Goal: Task Accomplishment & Management: Complete application form

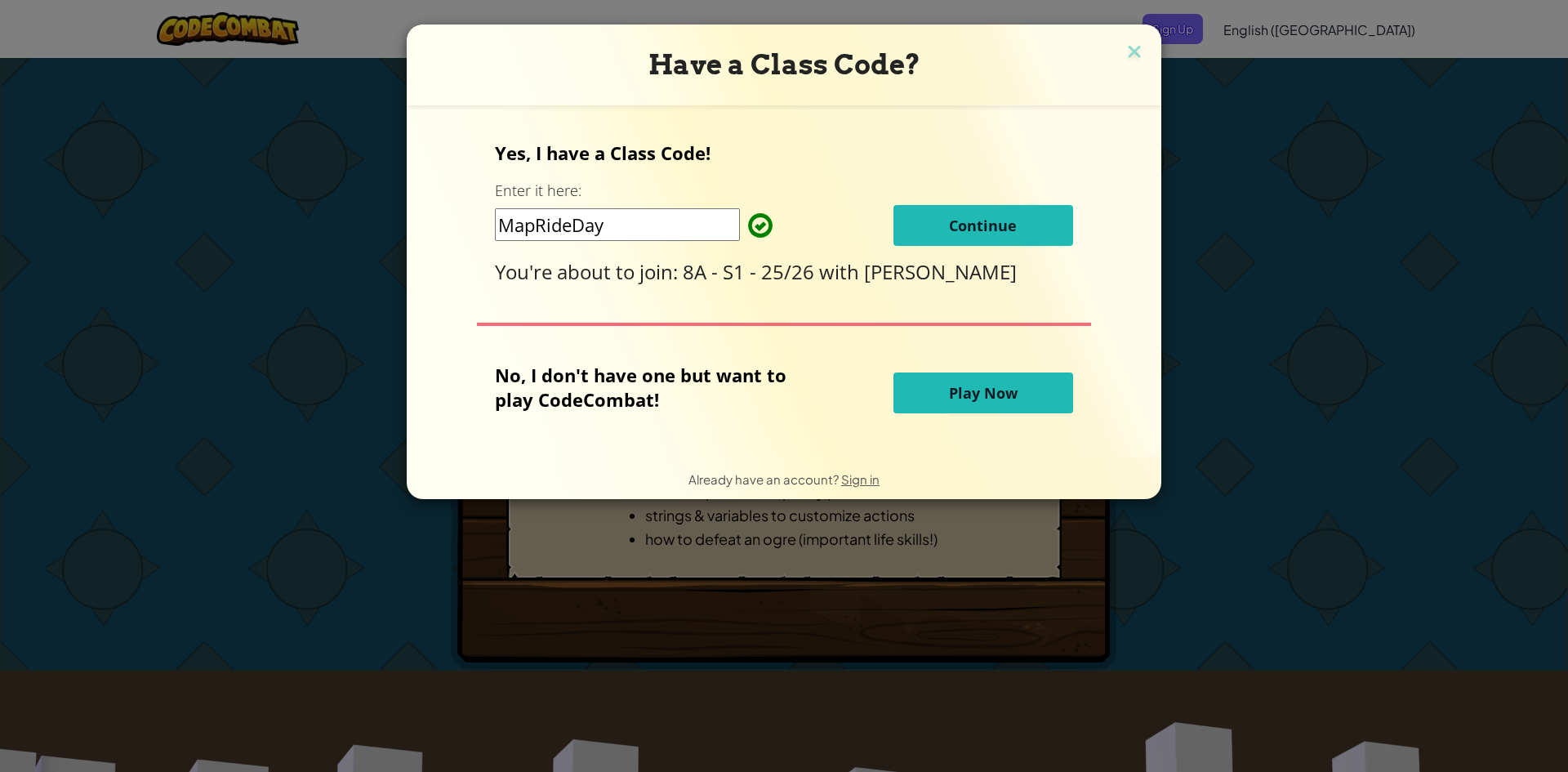
click at [982, 227] on span "Continue" at bounding box center [983, 225] width 68 height 20
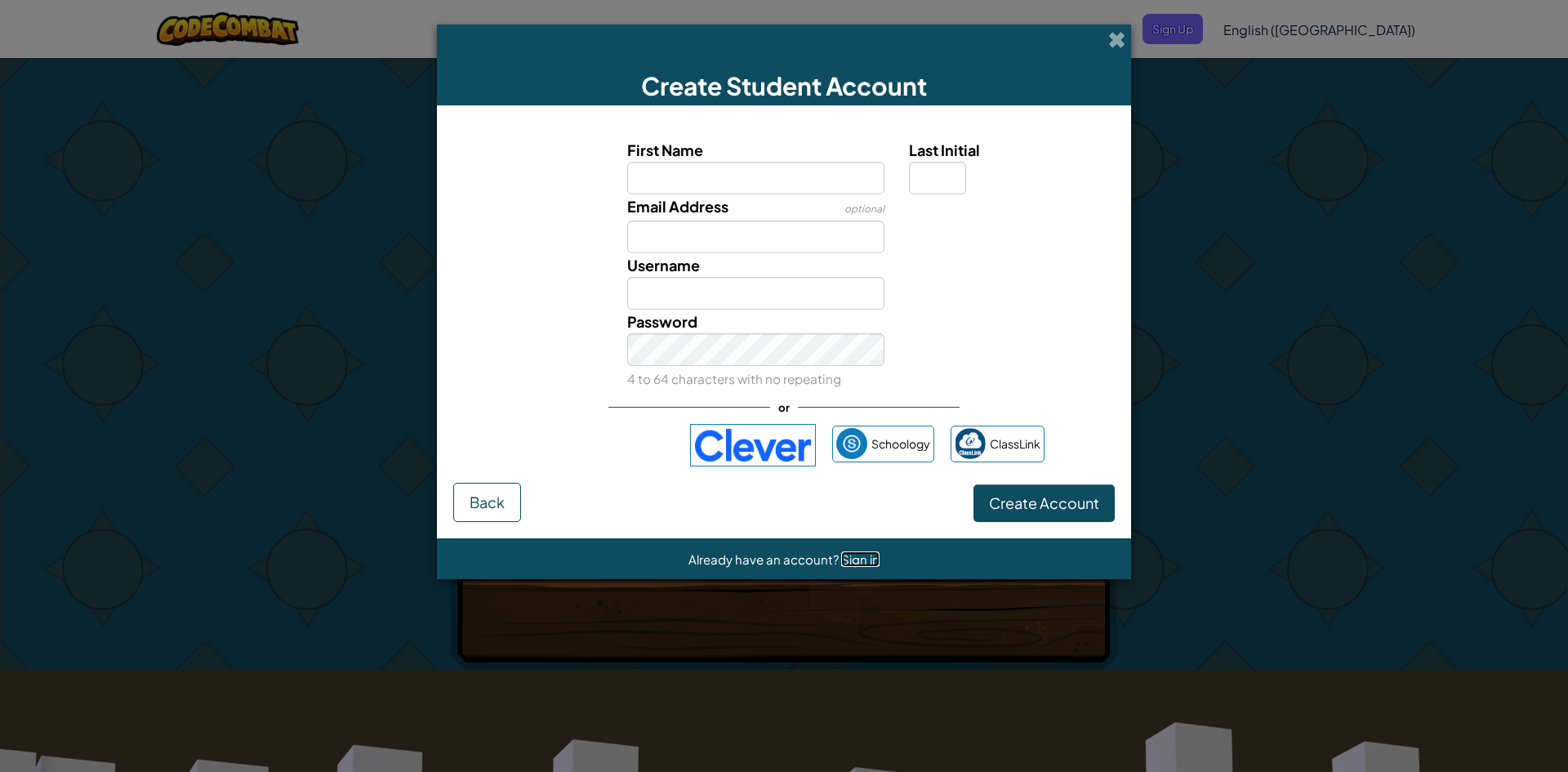
click at [860, 562] on span "Sign in" at bounding box center [860, 558] width 38 height 16
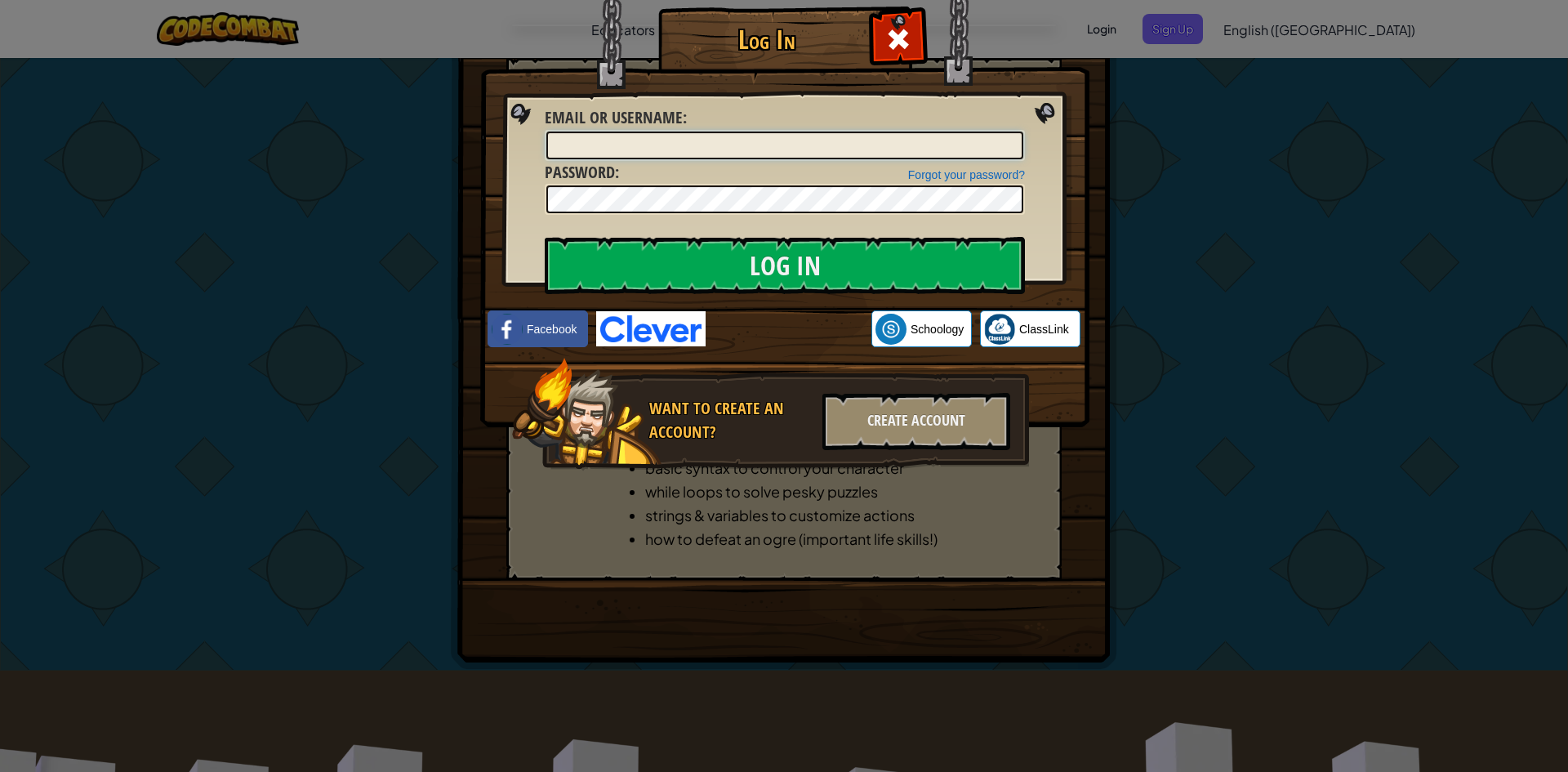
click at [762, 142] on input "Email or Username :" at bounding box center [784, 145] width 477 height 28
type input "marks2025"
click at [545, 237] on input "Log In" at bounding box center [784, 265] width 480 height 57
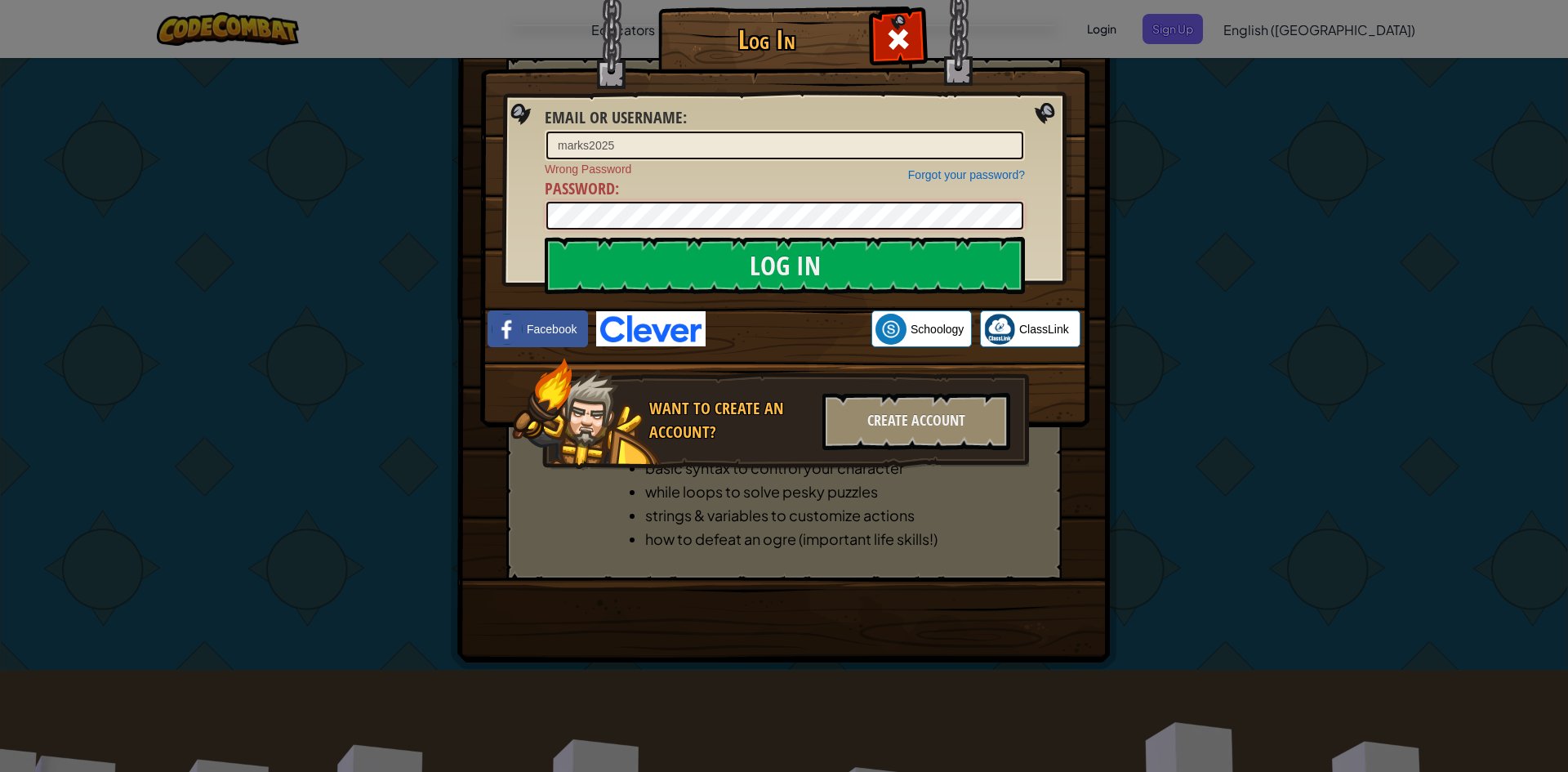
click at [545, 237] on input "Log In" at bounding box center [784, 265] width 480 height 57
click at [1177, 111] on div "Log In Email or Username : marks2025 Forgot your password? Wrong Password Passw…" at bounding box center [784, 386] width 1568 height 772
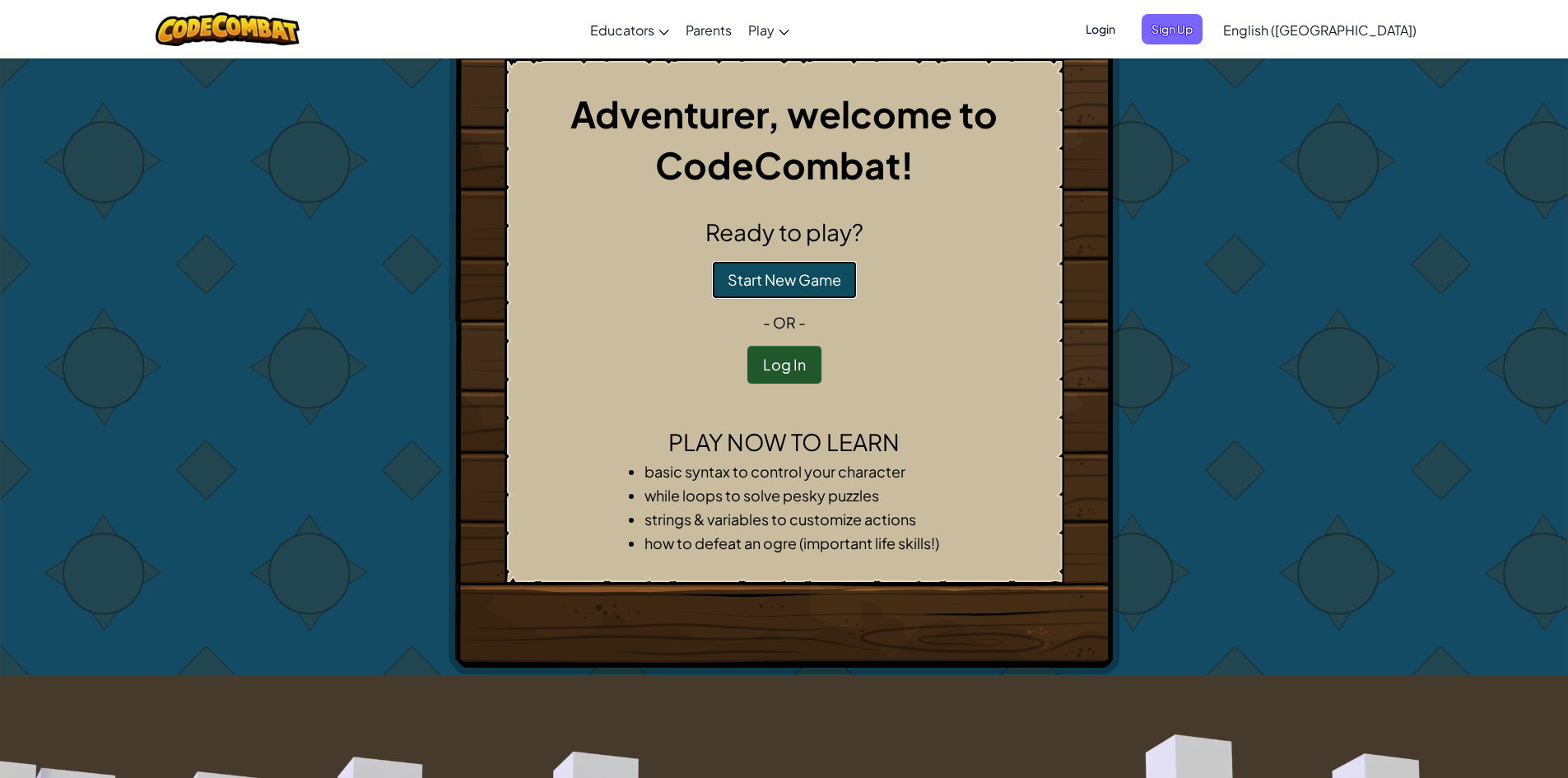
click at [805, 263] on button "Start New Game" at bounding box center [785, 280] width 145 height 38
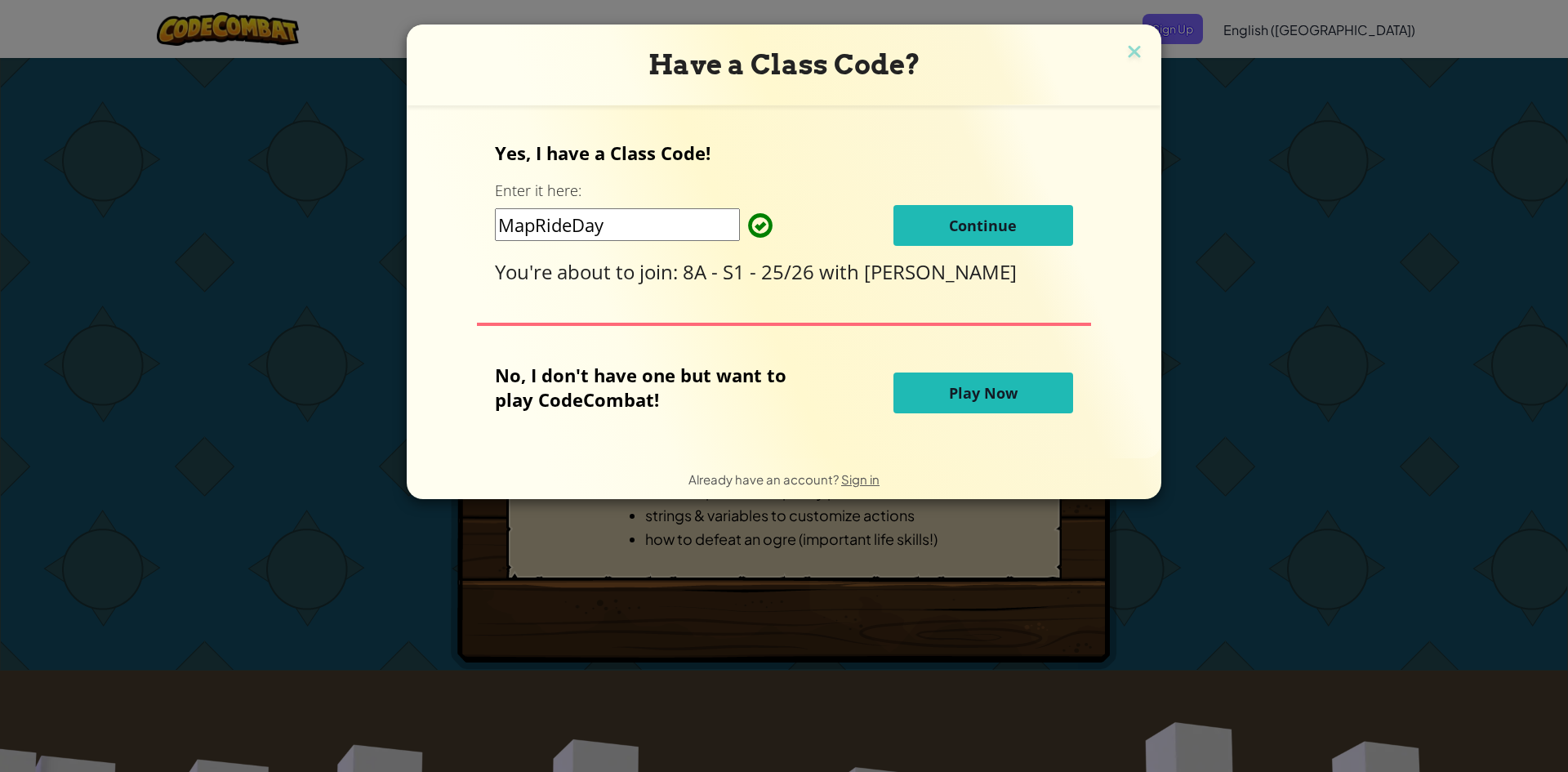
click at [1009, 242] on button "Continue" at bounding box center [983, 226] width 180 height 41
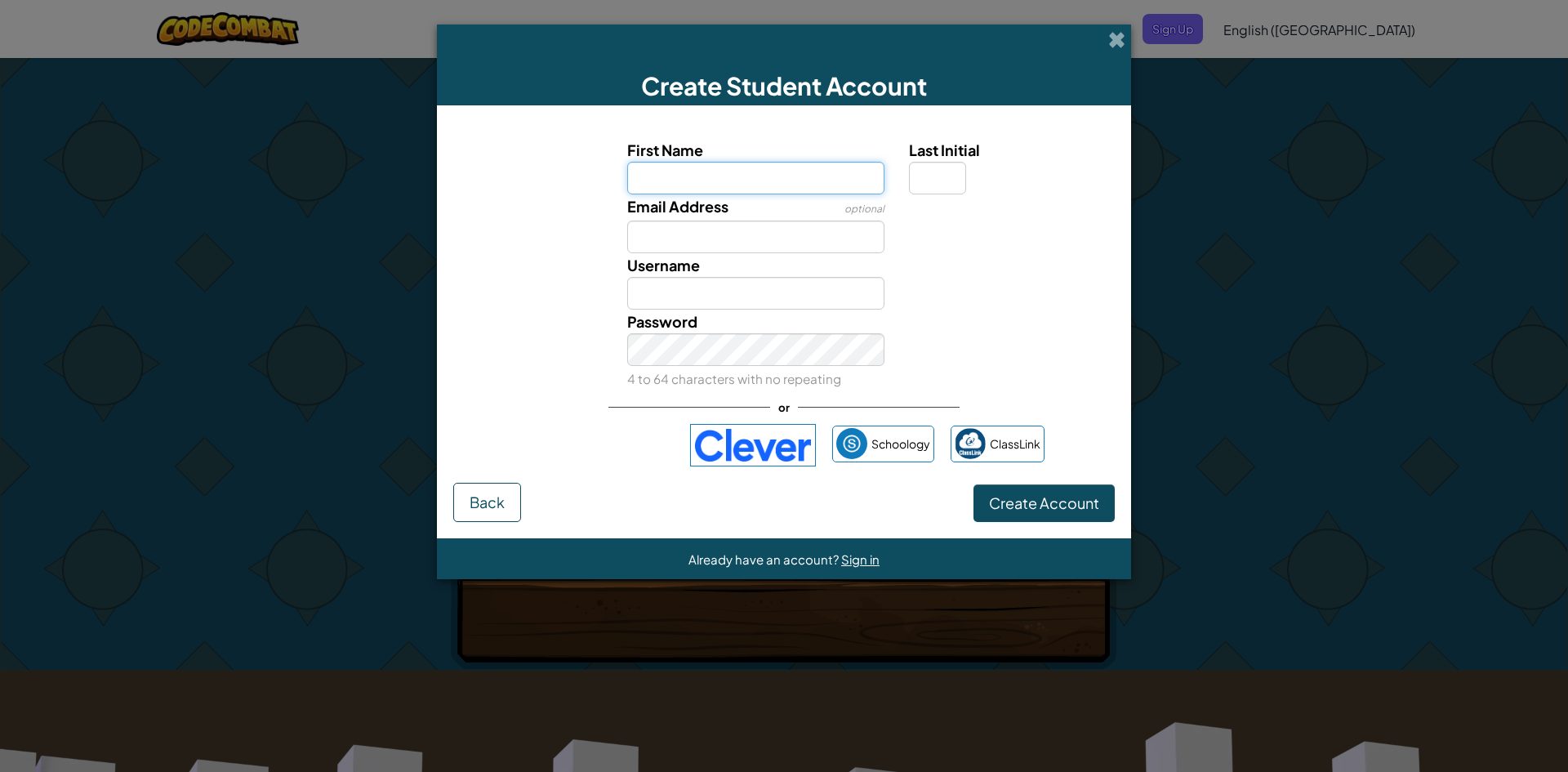
click at [838, 190] on input "First Name" at bounding box center [756, 177] width 258 height 33
type input "mark"
type input "Mark"
click at [961, 184] on input "Last Initial" at bounding box center [937, 177] width 57 height 33
type input "s"
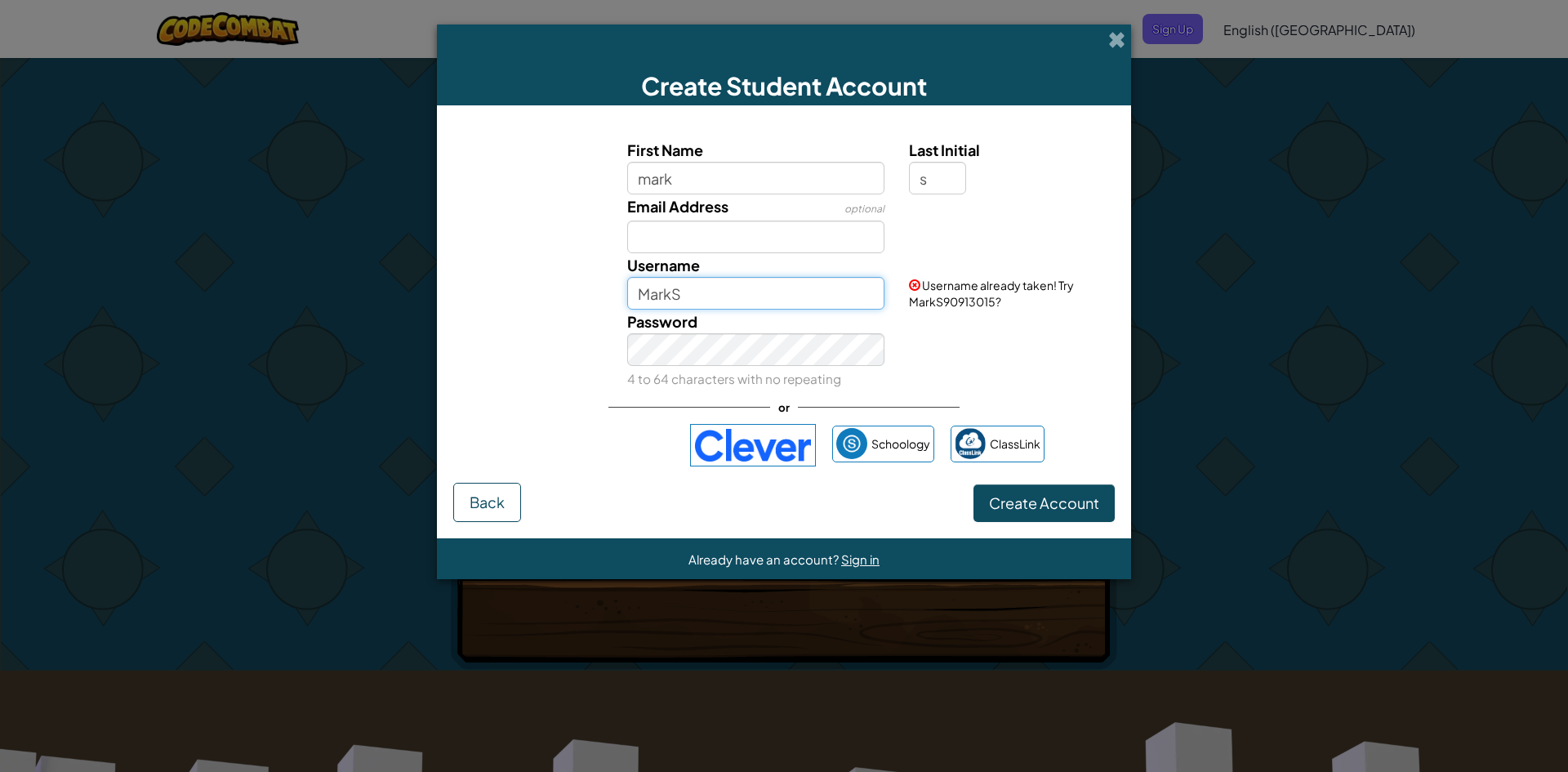
click at [739, 293] on input "MarkS" at bounding box center [756, 293] width 258 height 33
click at [860, 368] on div "Password 4 to 64 characters with no repeating" at bounding box center [756, 350] width 283 height 81
click at [712, 282] on input "MarkS2025" at bounding box center [756, 293] width 258 height 33
click at [736, 299] on input "MarkS2025" at bounding box center [756, 293] width 258 height 33
type input "MarkS2025"
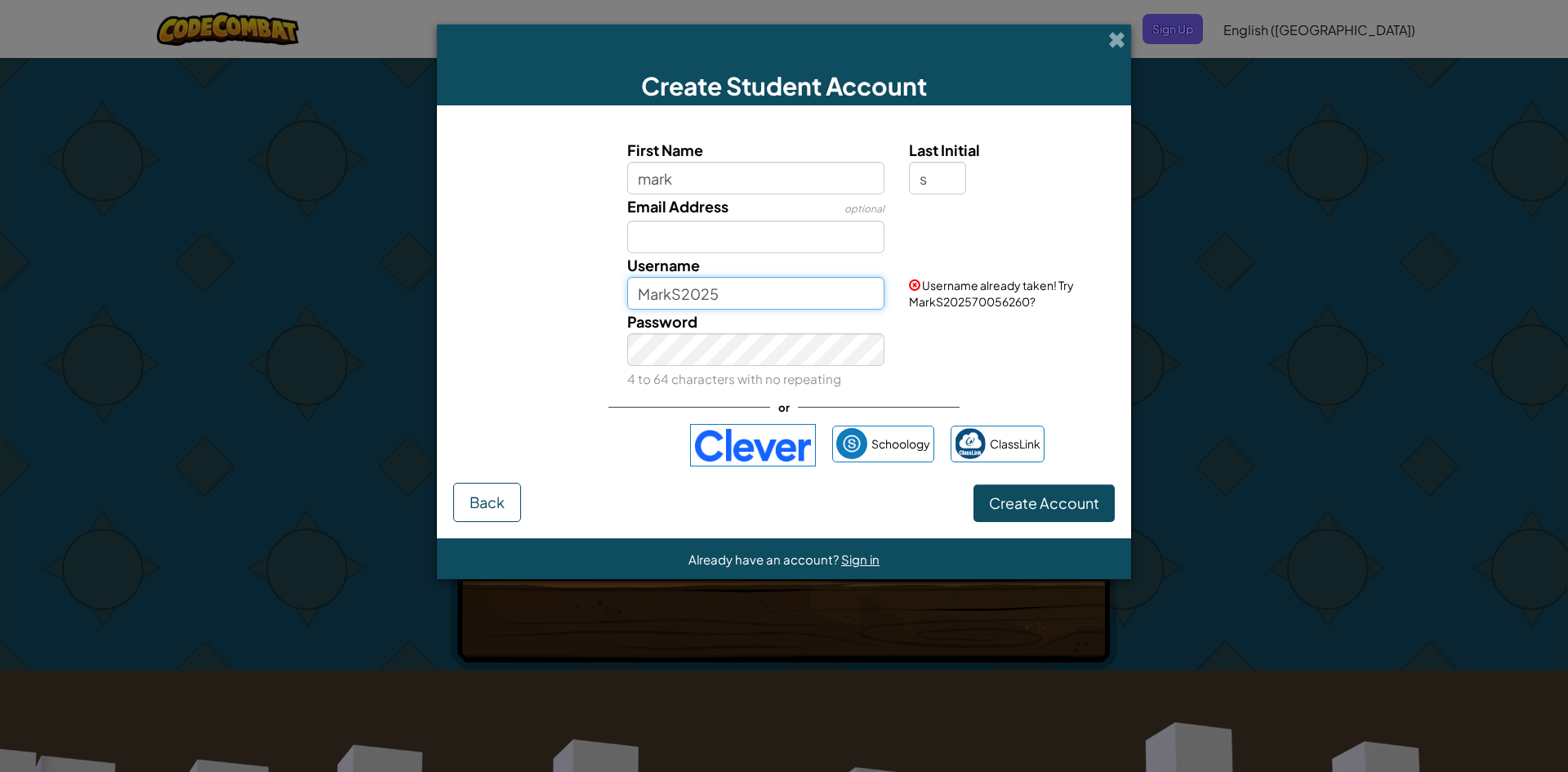
click at [790, 301] on input "MarkS2025" at bounding box center [756, 293] width 258 height 33
